Goal: Information Seeking & Learning: Learn about a topic

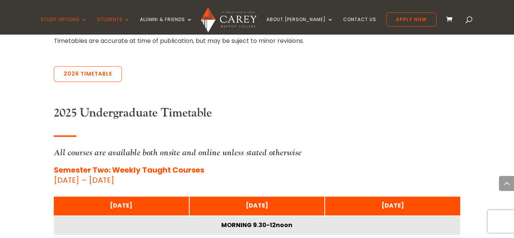
scroll to position [323, 0]
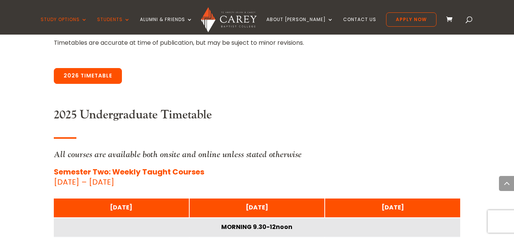
click at [75, 78] on link "2026 Timetable" at bounding box center [88, 76] width 68 height 16
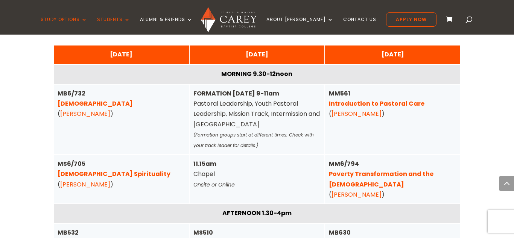
scroll to position [1914, 0]
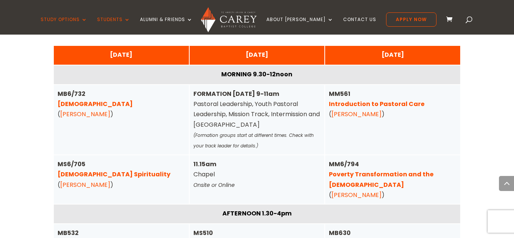
click at [223, 101] on div "FORMATION TUESDAY 9-11am Pastoral Leadership, Youth Pastoral Leadership, Missio…" at bounding box center [257, 120] width 128 height 62
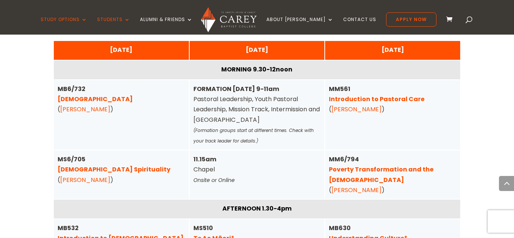
scroll to position [1920, 0]
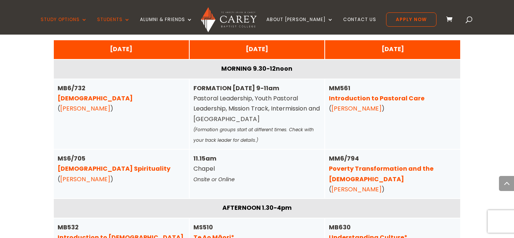
click at [86, 94] on link "Pentateuch" at bounding box center [95, 98] width 75 height 9
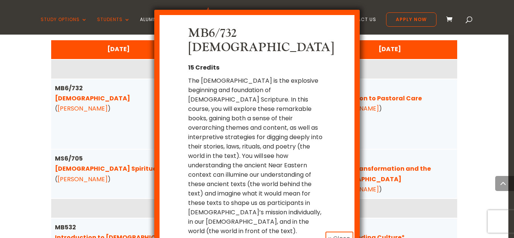
click at [410, 165] on div "MB6/732 Pentateuch 15 Credits The Pentateuch is the explosive beginning and fou…" at bounding box center [257, 119] width 514 height 238
click at [337, 232] on button "x Close" at bounding box center [339, 239] width 28 height 14
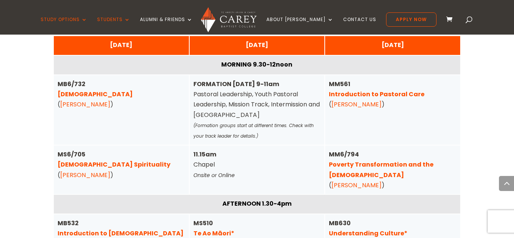
scroll to position [1927, 0]
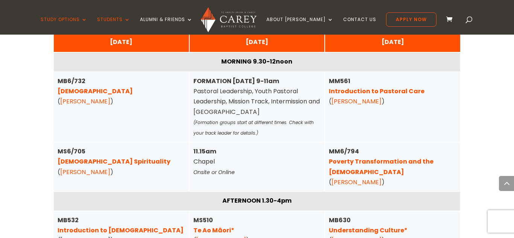
click at [371, 157] on link "Poverty Transformation and the Gospel" at bounding box center [381, 166] width 105 height 19
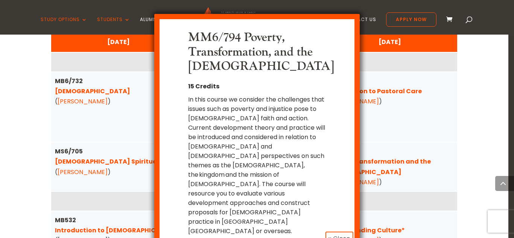
click at [342, 232] on button "x Close" at bounding box center [339, 239] width 28 height 14
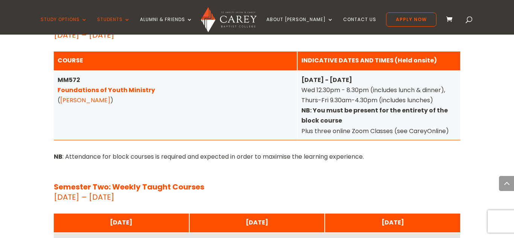
scroll to position [2419, 0]
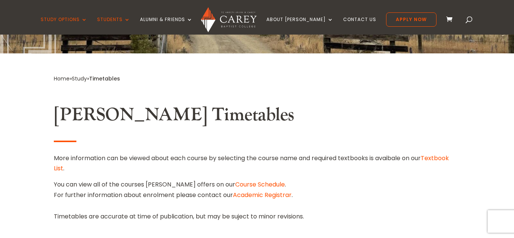
scroll to position [0, 0]
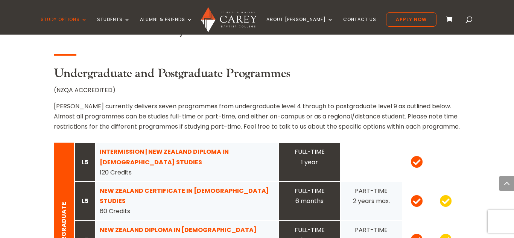
scroll to position [679, 0]
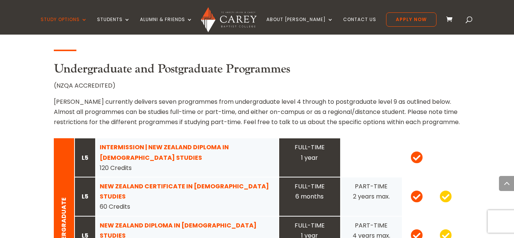
click at [171, 143] on strong "INTERMISSION | NEW ZEALAND DIPLOMA IN CHRISTIAN STUDIES" at bounding box center [164, 152] width 129 height 19
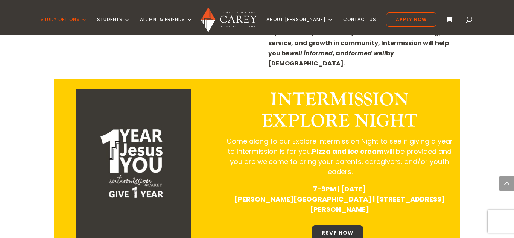
scroll to position [884, 0]
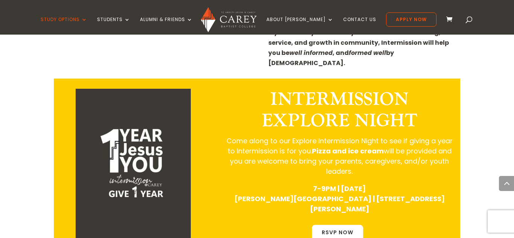
click at [335, 225] on link "RSVP NOW" at bounding box center [337, 233] width 51 height 16
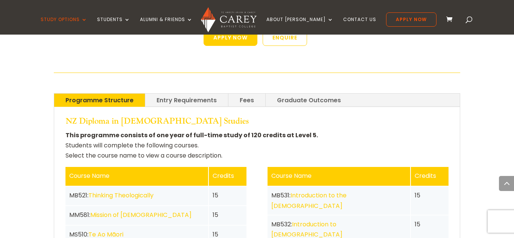
scroll to position [1585, 0]
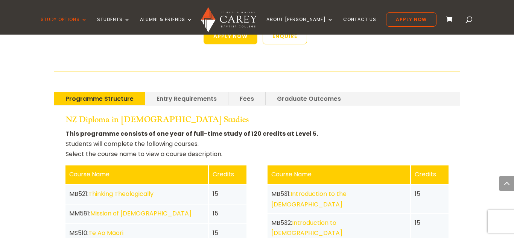
click at [126, 190] on link "Thinking Theologically" at bounding box center [120, 194] width 65 height 9
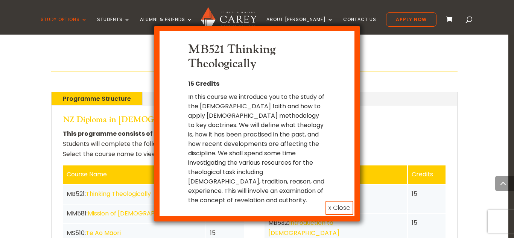
click at [210, 169] on div "In this course we introduce you to the study of the [DEMOGRAPHIC_DATA] faith an…" at bounding box center [257, 148] width 138 height 113
click at [340, 191] on div "MB521 Thinking Theologically 15 Credits In this course we introduce you to the …" at bounding box center [257, 124] width 172 height 162
click at [342, 201] on button "x Close" at bounding box center [339, 208] width 28 height 14
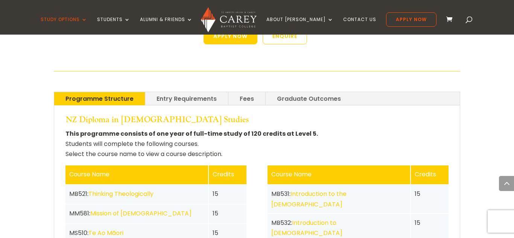
click at [103, 209] on link "Mission of God" at bounding box center [140, 213] width 101 height 9
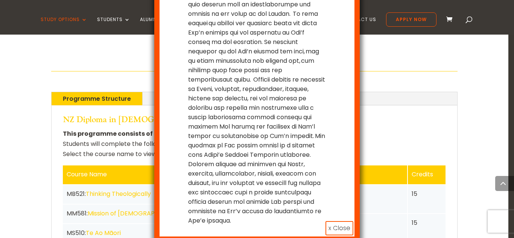
scroll to position [107, 0]
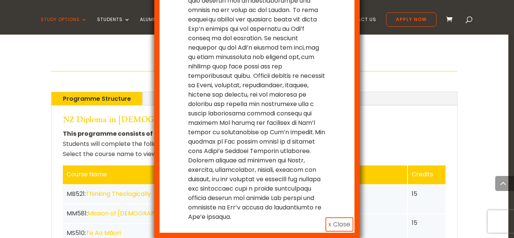
click at [335, 225] on button "x Close" at bounding box center [339, 224] width 28 height 14
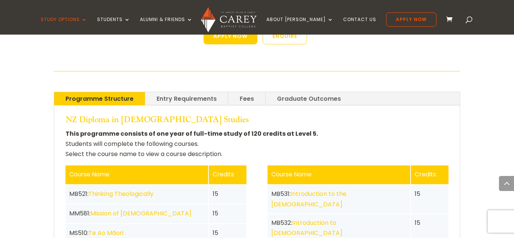
click at [111, 229] on link "Te Ao Māori" at bounding box center [105, 233] width 35 height 9
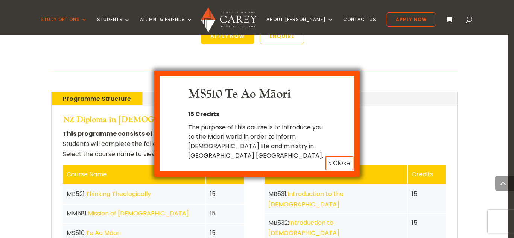
click at [337, 156] on button "x Close" at bounding box center [339, 163] width 28 height 14
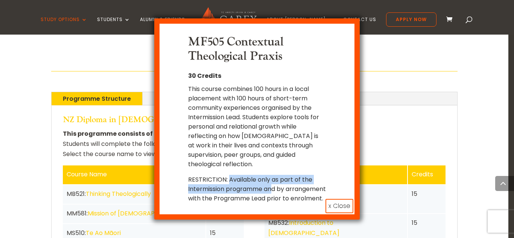
drag, startPoint x: 229, startPoint y: 170, endPoint x: 271, endPoint y: 184, distance: 44.5
click at [271, 184] on p "RESTRICTION: Available only as part of the Intermission programme and by arrang…" at bounding box center [257, 189] width 138 height 28
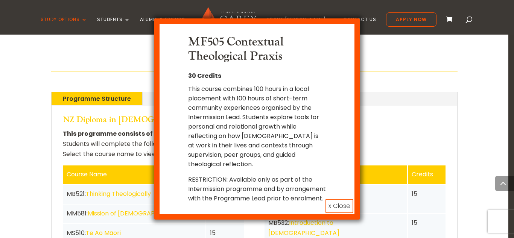
click at [295, 193] on p "RESTRICTION: Available only as part of the Intermission programme and by arrang…" at bounding box center [257, 189] width 138 height 28
click at [349, 203] on button "x Close" at bounding box center [339, 206] width 28 height 14
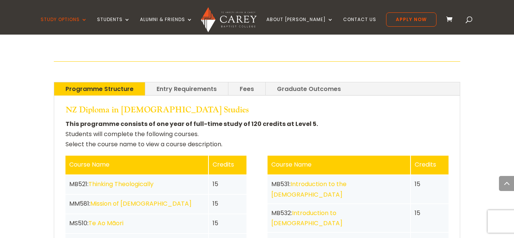
scroll to position [1595, 0]
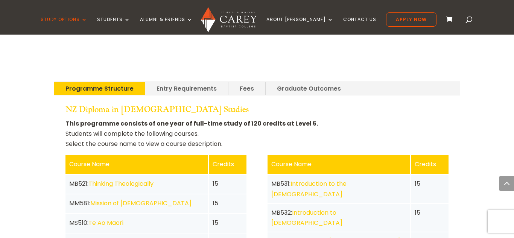
click at [346, 179] on link "Introduction to the Old Testament" at bounding box center [308, 188] width 75 height 19
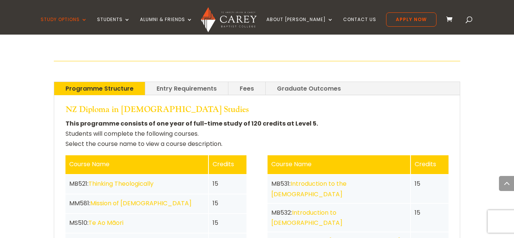
click at [342, 208] on link "Introduction to the New Testament" at bounding box center [306, 217] width 71 height 19
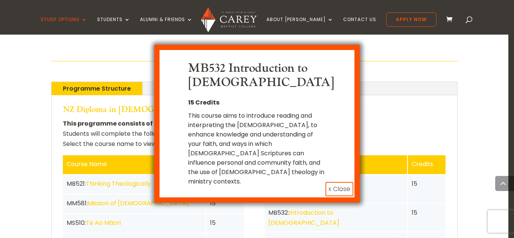
click at [345, 182] on button "x Close" at bounding box center [339, 189] width 28 height 14
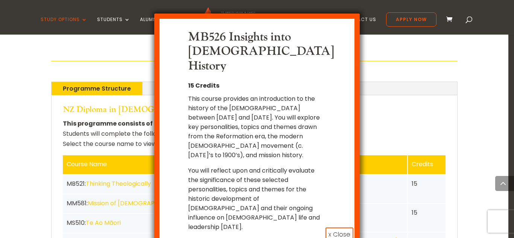
click at [331, 228] on button "x Close" at bounding box center [339, 235] width 28 height 14
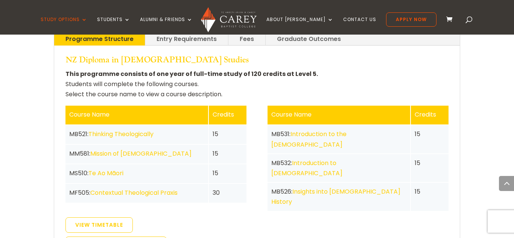
scroll to position [1644, 0]
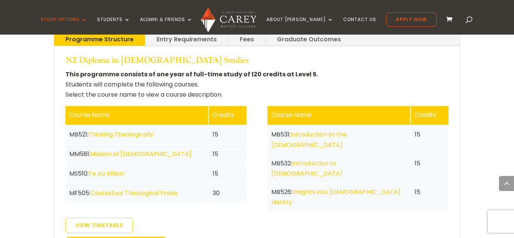
click at [96, 218] on link "View Timetable" at bounding box center [98, 226] width 67 height 16
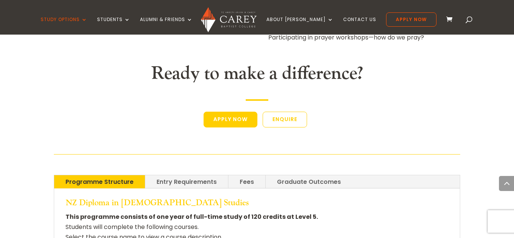
scroll to position [1502, 0]
click at [167, 176] on link "Entry Requirements" at bounding box center [186, 182] width 83 height 13
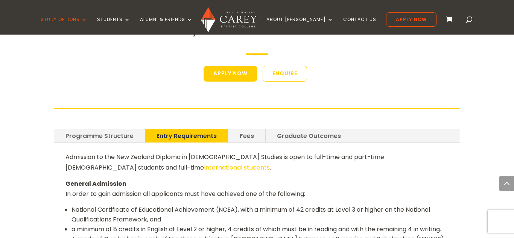
scroll to position [1549, 0]
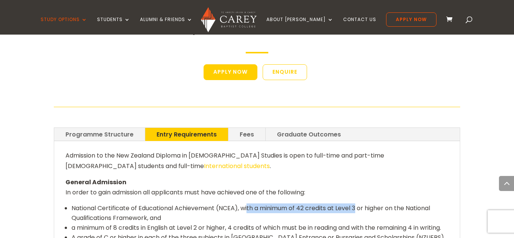
drag, startPoint x: 248, startPoint y: 129, endPoint x: 359, endPoint y: 133, distance: 111.0
click at [359, 203] on li "National Certificate of Educational Achievement (NCEA), with a minimum of 42 cr…" at bounding box center [259, 213] width 377 height 20
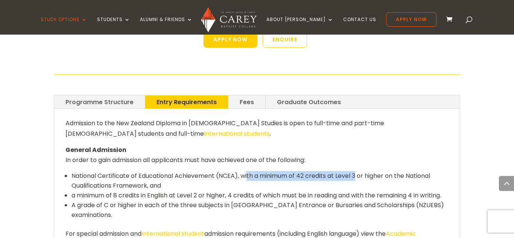
scroll to position [1582, 0]
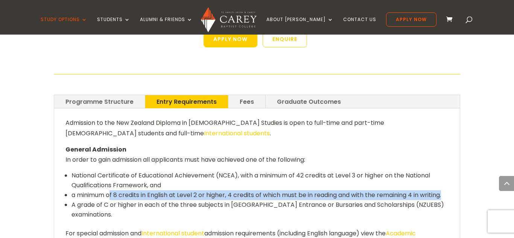
drag, startPoint x: 112, startPoint y: 118, endPoint x: 229, endPoint y: 123, distance: 117.5
click at [229, 190] on li "a minimum of 8 credits in English at Level 2 or higher, 4 credits of which must…" at bounding box center [259, 195] width 377 height 10
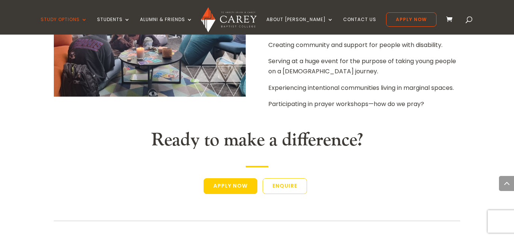
scroll to position [1434, 0]
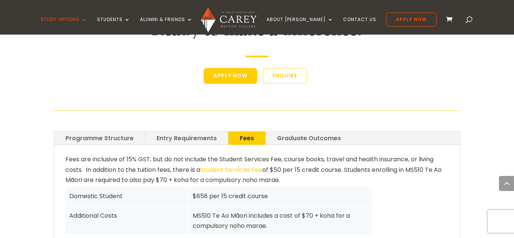
scroll to position [1546, 0]
click at [85, 131] on link "Programme Structure" at bounding box center [99, 137] width 91 height 13
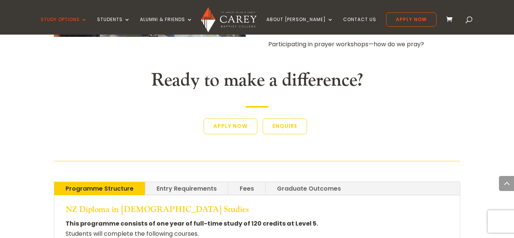
scroll to position [1498, 0]
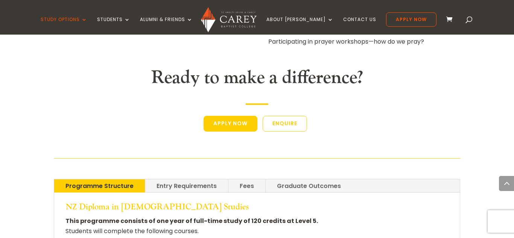
click at [212, 179] on link "Entry Requirements" at bounding box center [186, 185] width 83 height 13
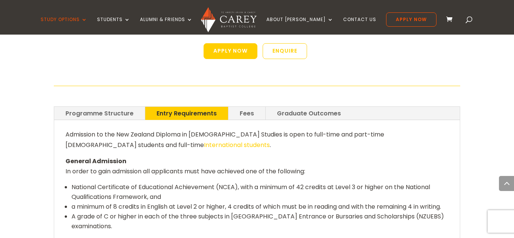
scroll to position [1536, 0]
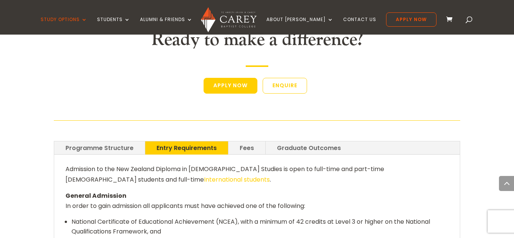
click at [255, 141] on link "Fees" at bounding box center [246, 147] width 37 height 13
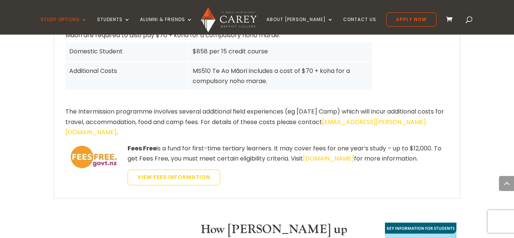
scroll to position [1691, 0]
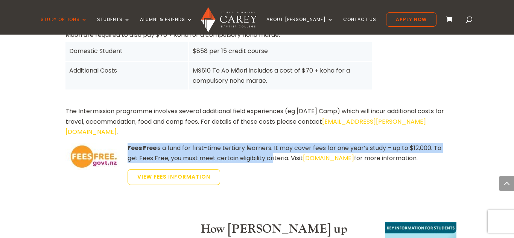
drag, startPoint x: 128, startPoint y: 55, endPoint x: 270, endPoint y: 69, distance: 143.3
click at [270, 143] on p "Fees Free is a fund for first-time tertiary learners. It may cover fees for one…" at bounding box center [256, 156] width 383 height 26
click at [271, 143] on p "Fees Free is a fund for first-time tertiary learners. It may cover fees for one…" at bounding box center [256, 156] width 383 height 26
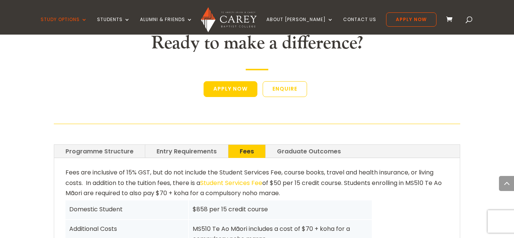
scroll to position [1534, 0]
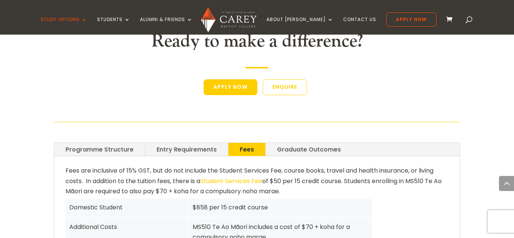
click at [294, 143] on link "Graduate Outcomes" at bounding box center [309, 149] width 87 height 13
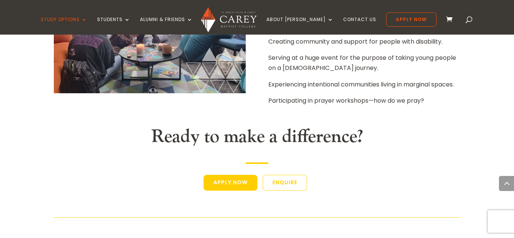
scroll to position [1433, 0]
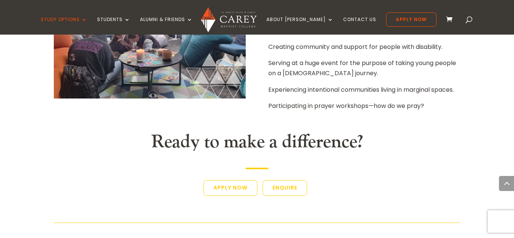
click at [230, 180] on link "Apply Now" at bounding box center [230, 188] width 54 height 16
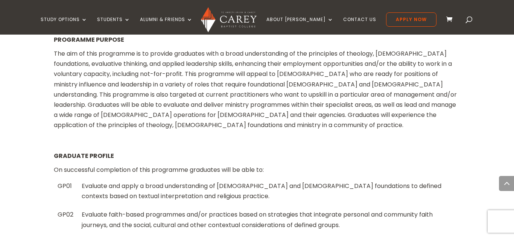
scroll to position [584, 0]
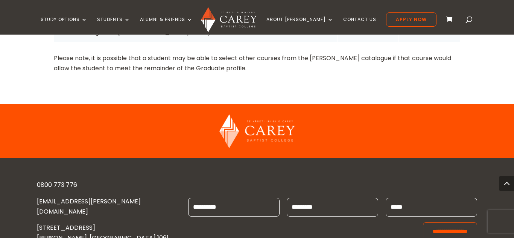
scroll to position [1893, 0]
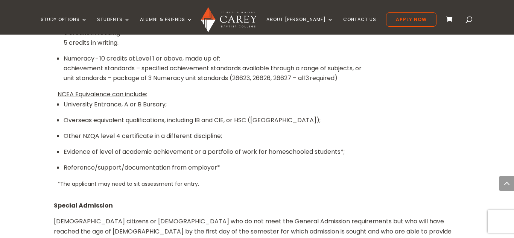
scroll to position [899, 0]
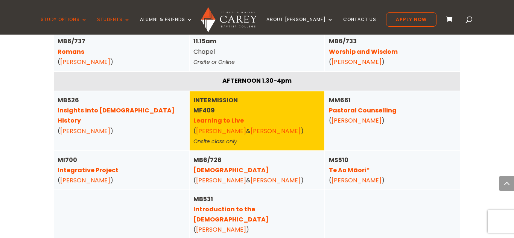
scroll to position [604, 0]
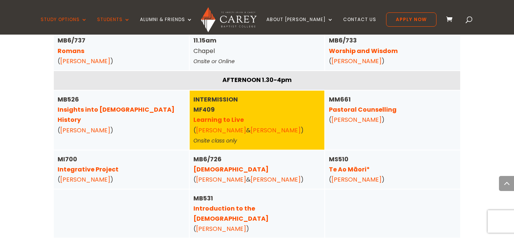
click at [241, 107] on div "INTERMISSION MF409 Learning to Live ( [PERSON_NAME] & [PERSON_NAME] ) Onsite cl…" at bounding box center [257, 120] width 128 height 52
click at [251, 130] on link "Katie Cuttriss" at bounding box center [276, 130] width 50 height 9
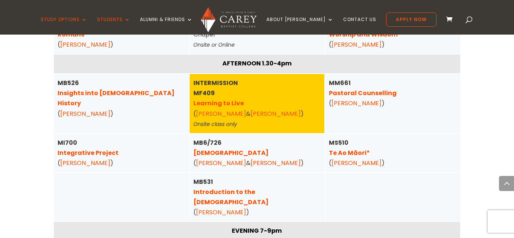
scroll to position [623, 0]
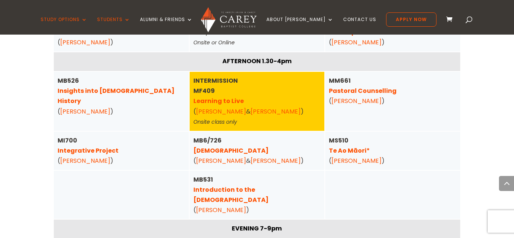
click at [350, 151] on link "Te Ao Māori*" at bounding box center [349, 150] width 41 height 9
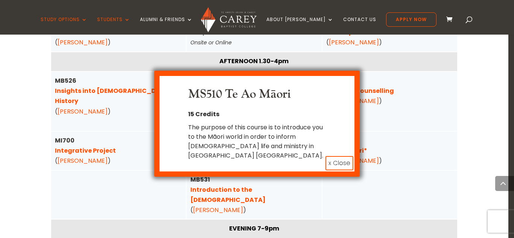
click at [338, 156] on button "x Close" at bounding box center [339, 163] width 28 height 14
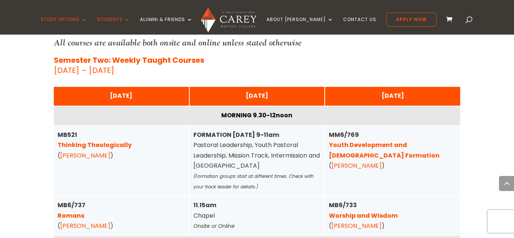
scroll to position [235, 0]
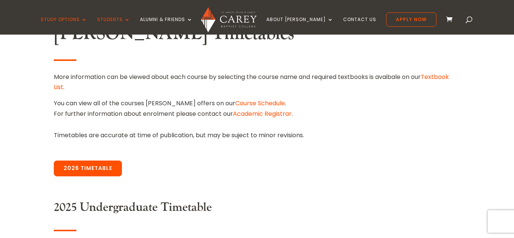
click at [70, 169] on link "2026 Timetable" at bounding box center [88, 169] width 68 height 16
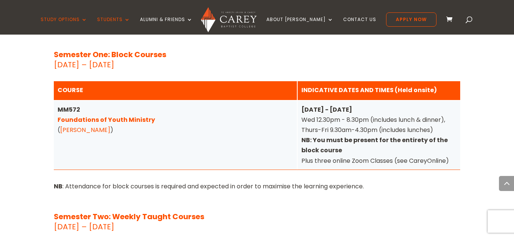
scroll to position [2375, 0]
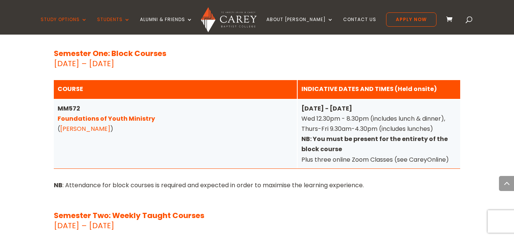
click at [192, 126] on div "MM572 Foundations of Youth Ministry ( Sam Kilpatrick )" at bounding box center [175, 134] width 243 height 69
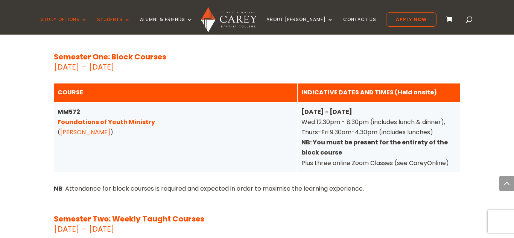
scroll to position [2370, 0]
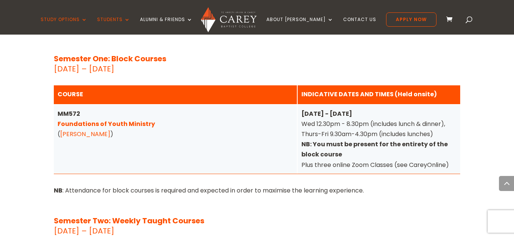
click at [81, 130] on link "[PERSON_NAME]" at bounding box center [85, 134] width 50 height 9
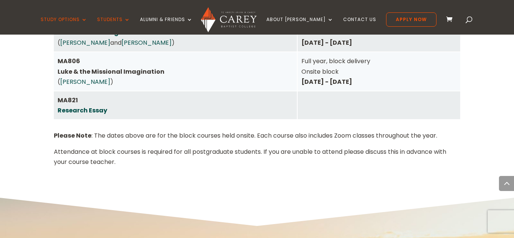
scroll to position [3475, 0]
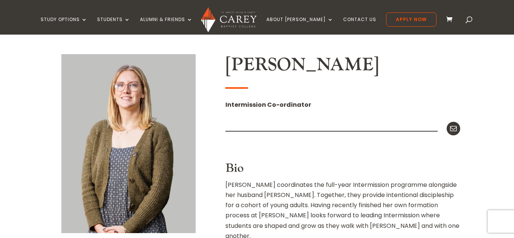
scroll to position [194, 0]
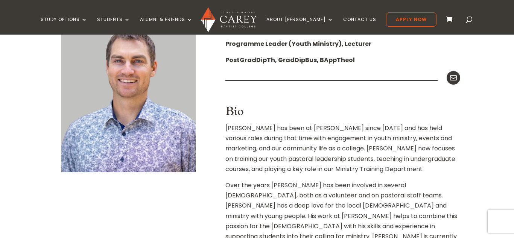
scroll to position [246, 0]
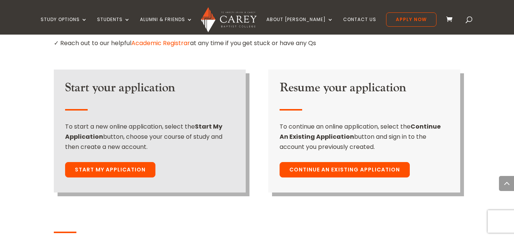
scroll to position [559, 0]
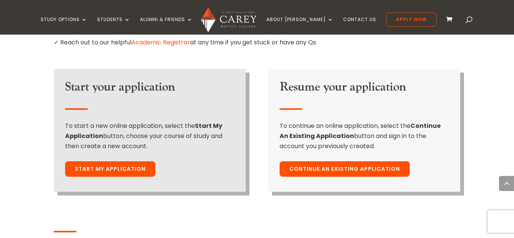
click at [126, 161] on link "Start My Application" at bounding box center [110, 169] width 90 height 16
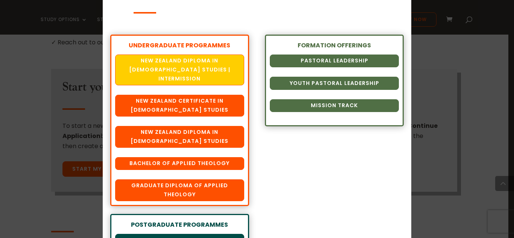
scroll to position [0, 0]
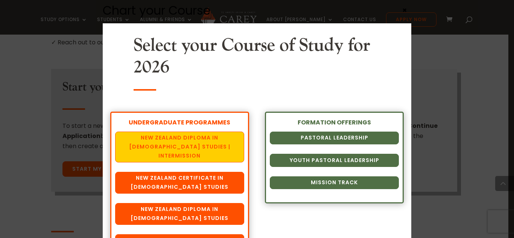
click at [233, 143] on link "New Zealand Diploma in [DEMOGRAPHIC_DATA] Studies | Intermission" at bounding box center [179, 147] width 129 height 31
